Goal: Transaction & Acquisition: Purchase product/service

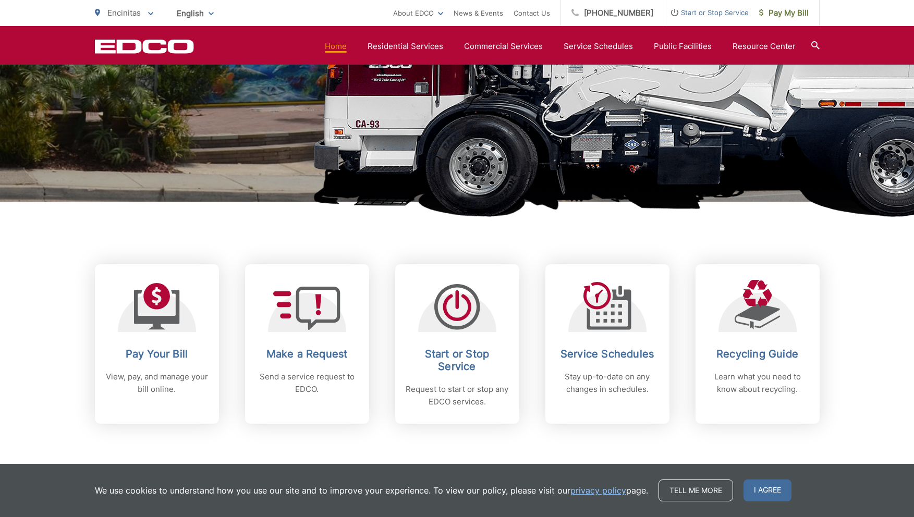
scroll to position [278, 0]
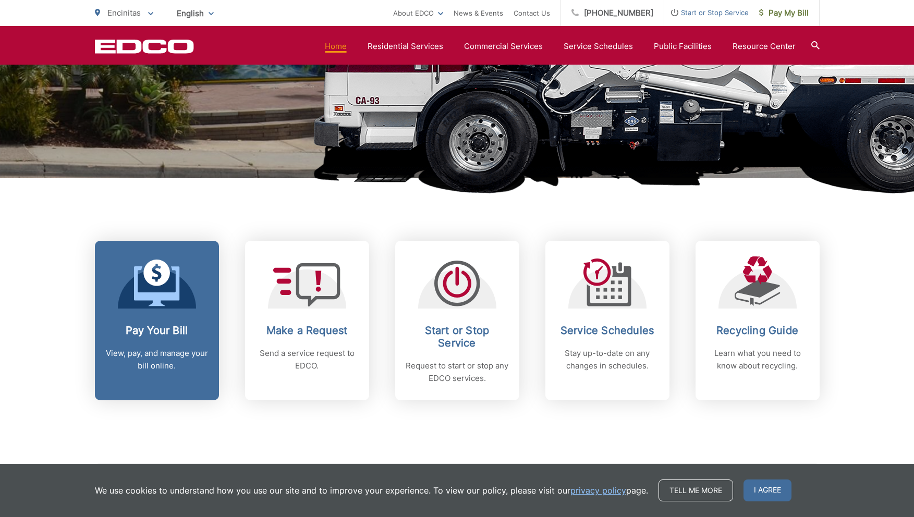
click at [150, 331] on h2 "Pay Your Bill" at bounding box center [156, 330] width 103 height 13
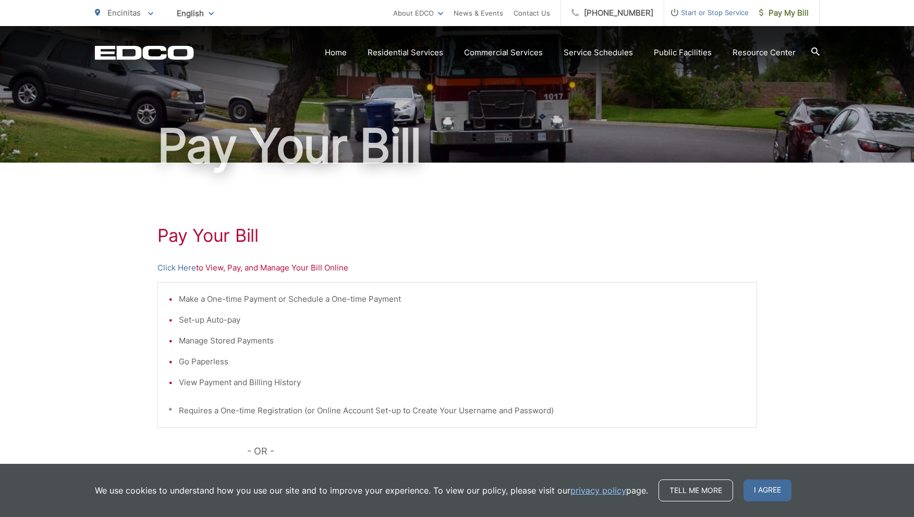
scroll to position [69, 0]
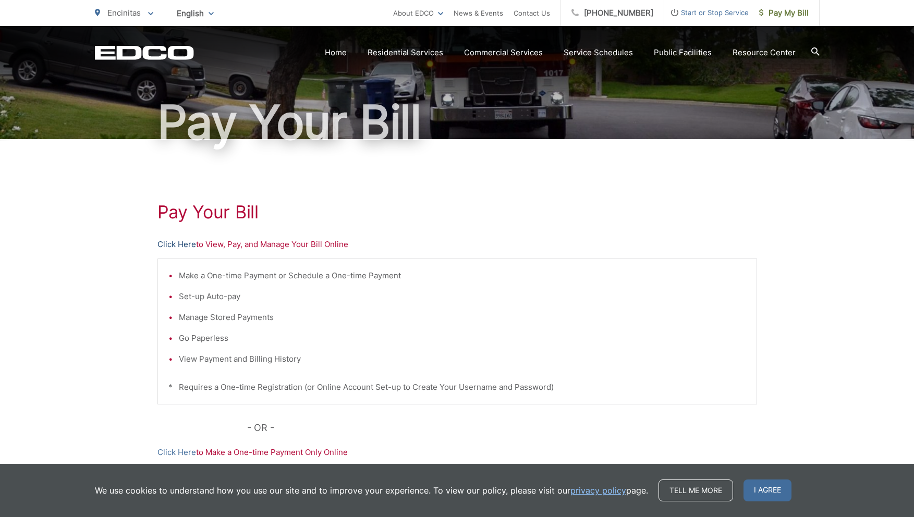
click at [187, 243] on link "Click Here" at bounding box center [176, 244] width 39 height 13
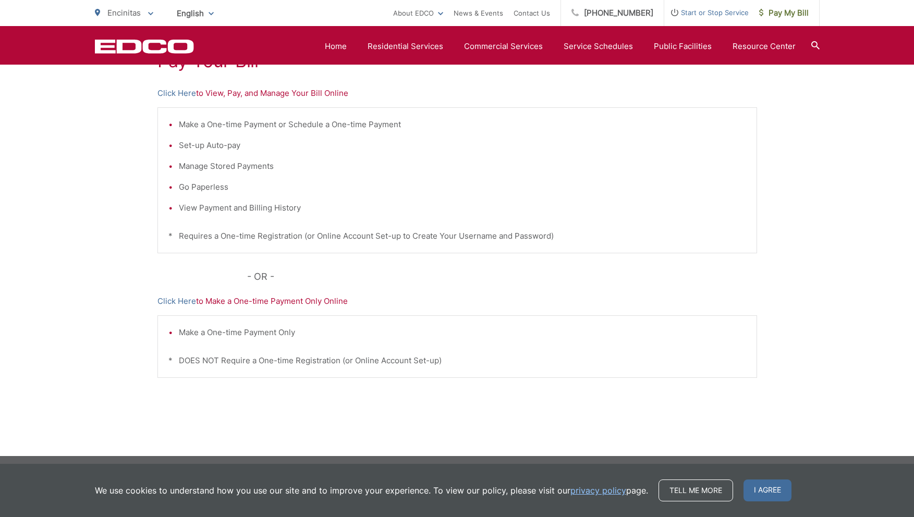
scroll to position [224, 0]
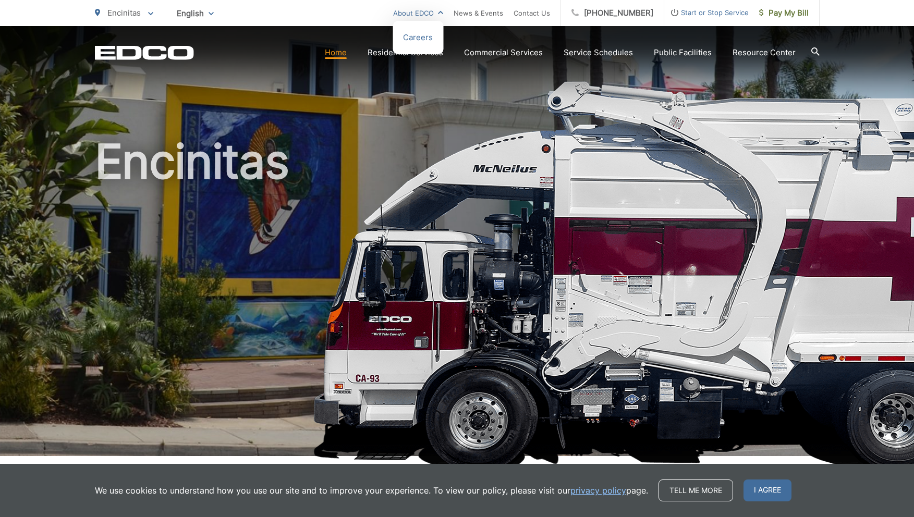
click at [428, 15] on link "About EDCO" at bounding box center [418, 13] width 50 height 13
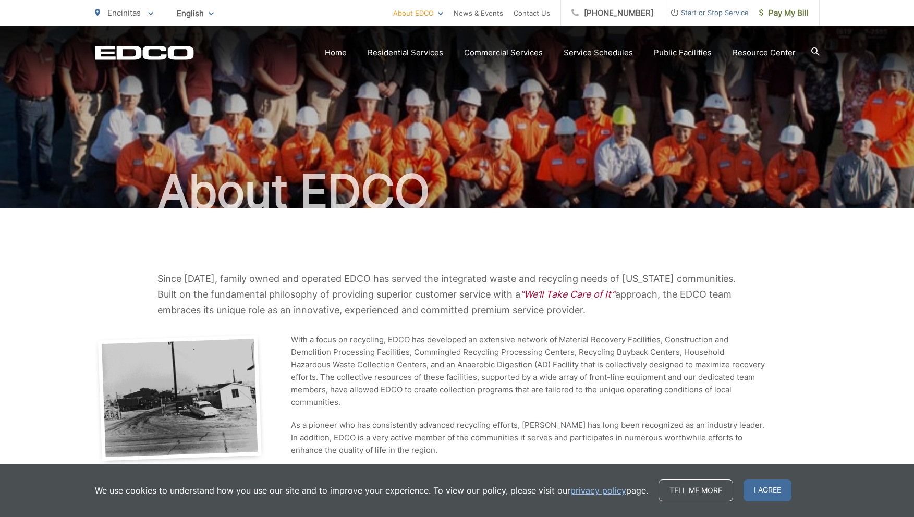
click at [340, 245] on div "Since 1967, family owned and operated EDCO has served the integrated waste and …" at bounding box center [457, 522] width 725 height 626
